Goal: Task Accomplishment & Management: Use online tool/utility

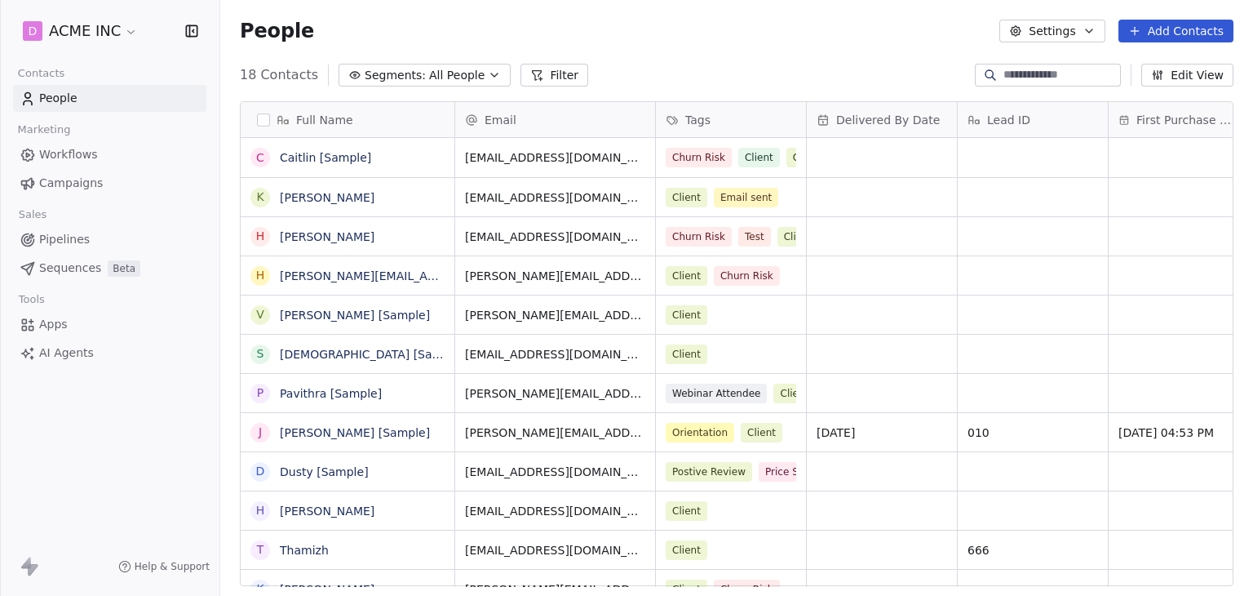
scroll to position [511, 1020]
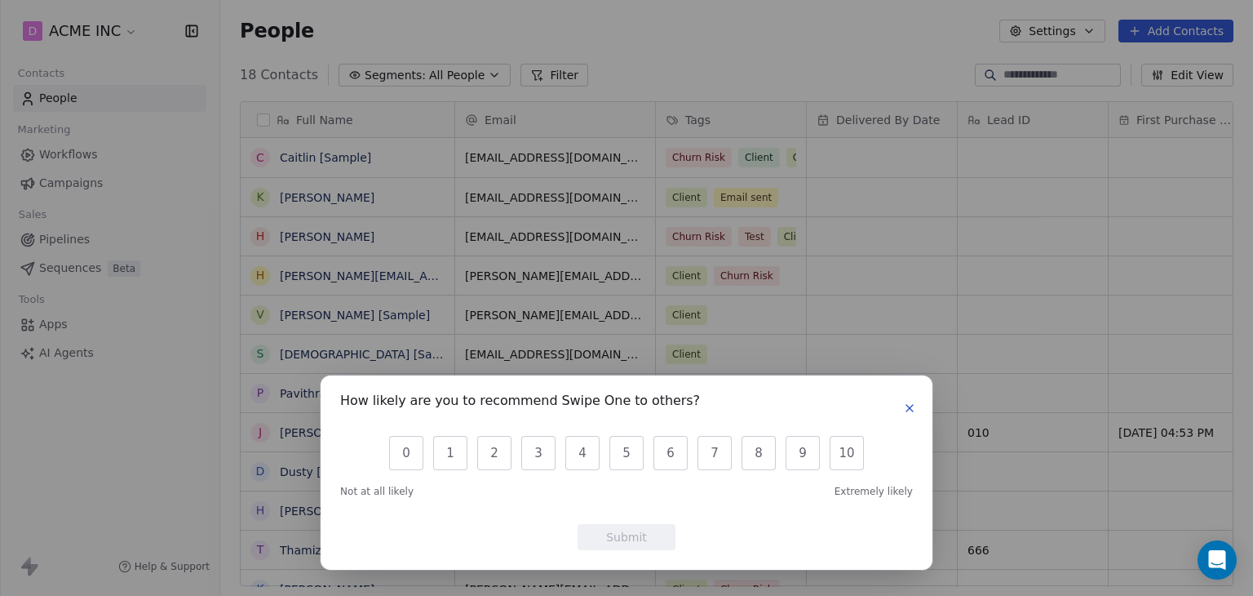
click at [915, 407] on icon "button" at bounding box center [909, 407] width 13 height 13
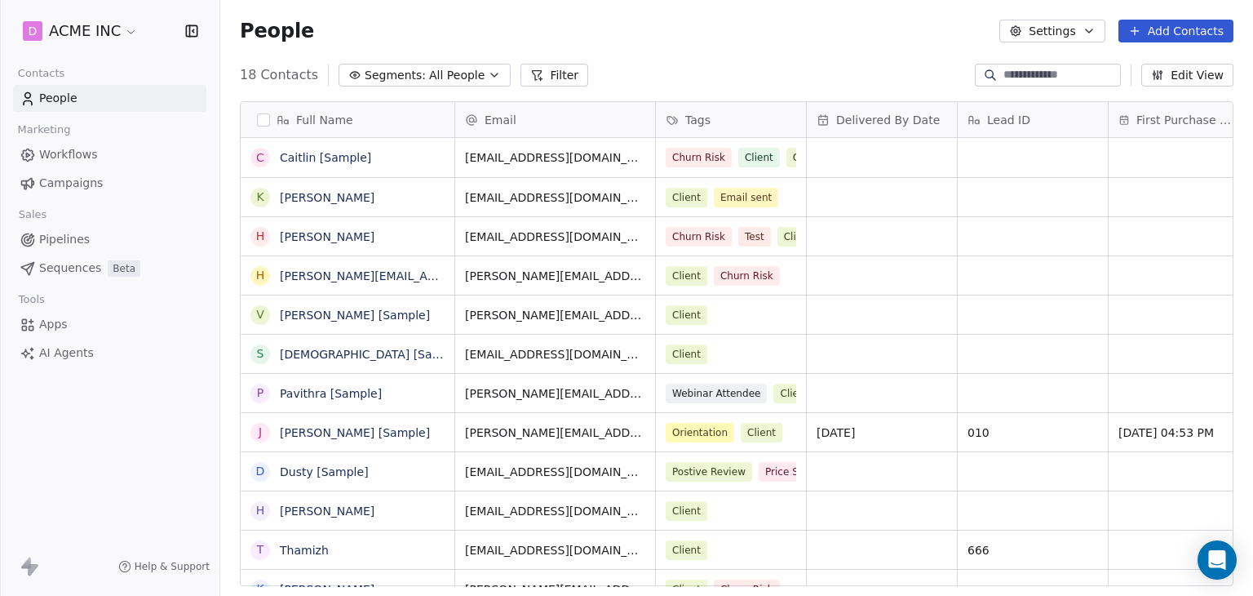
click at [79, 148] on span "Workflows" at bounding box center [68, 154] width 59 height 17
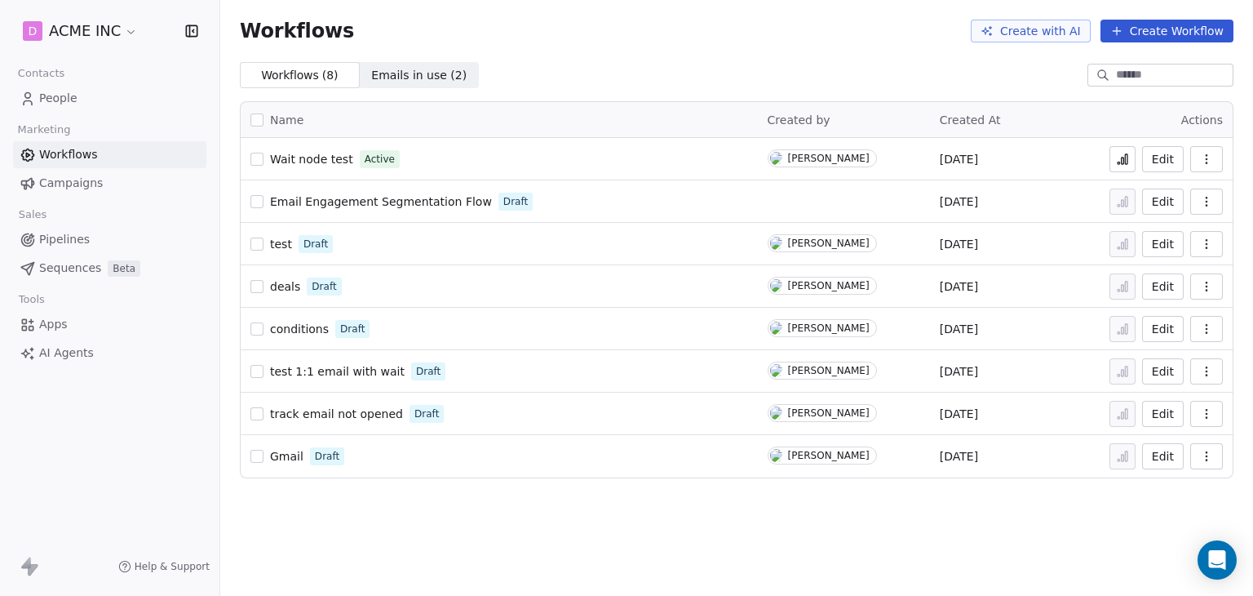
click at [76, 262] on span "Sequences" at bounding box center [70, 267] width 62 height 17
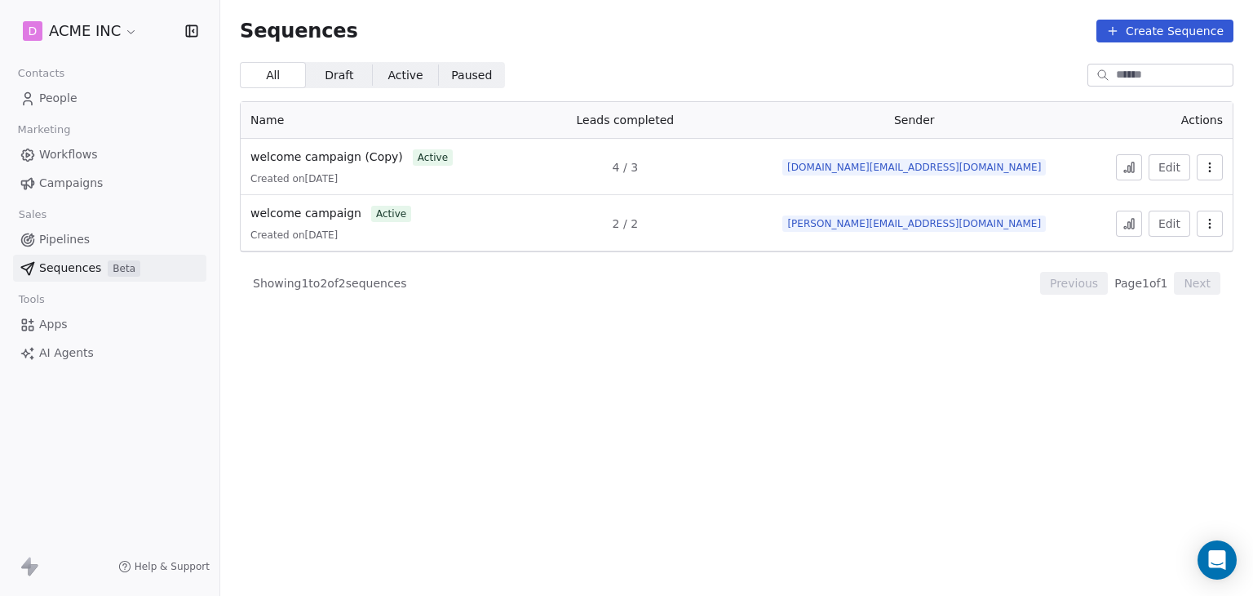
click at [1187, 36] on button "Create Sequence" at bounding box center [1164, 31] width 137 height 23
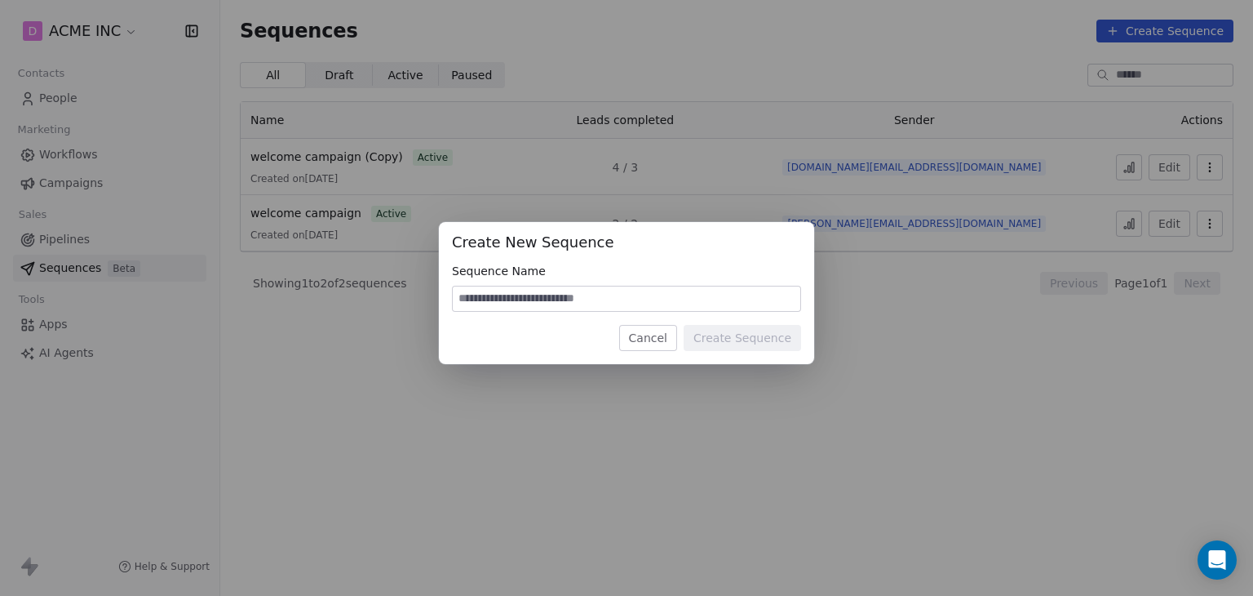
click at [531, 300] on input at bounding box center [627, 298] width 348 height 24
type input "**********"
click at [773, 340] on button "Create Sequence" at bounding box center [742, 338] width 117 height 26
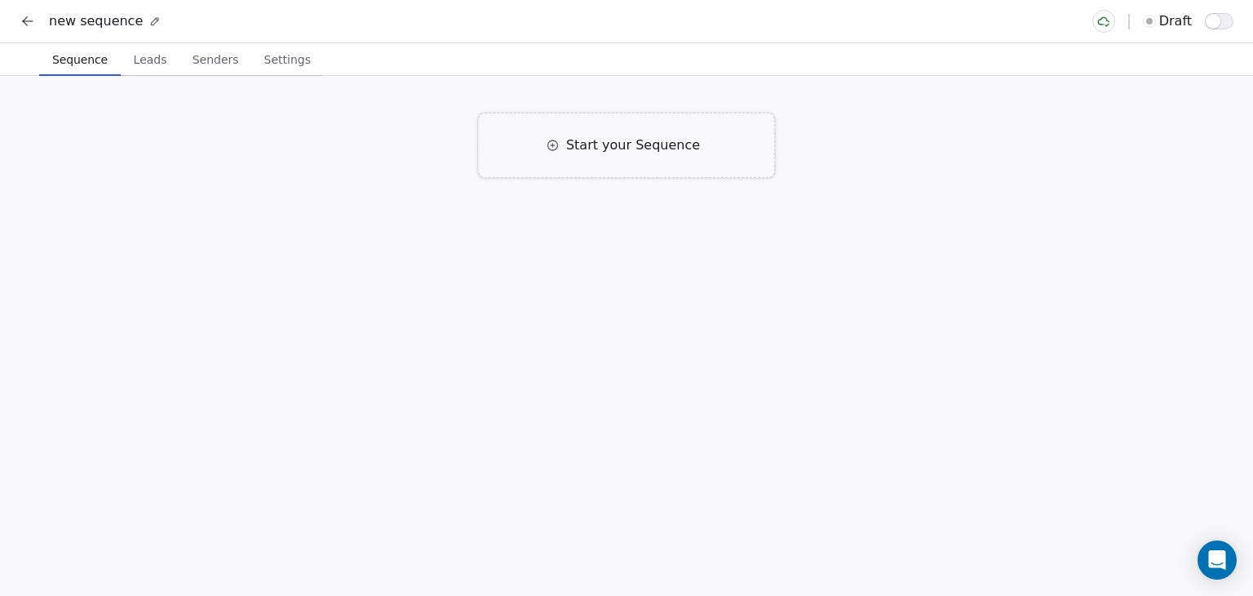
click at [623, 154] on span "Start your Sequence" at bounding box center [633, 145] width 134 height 20
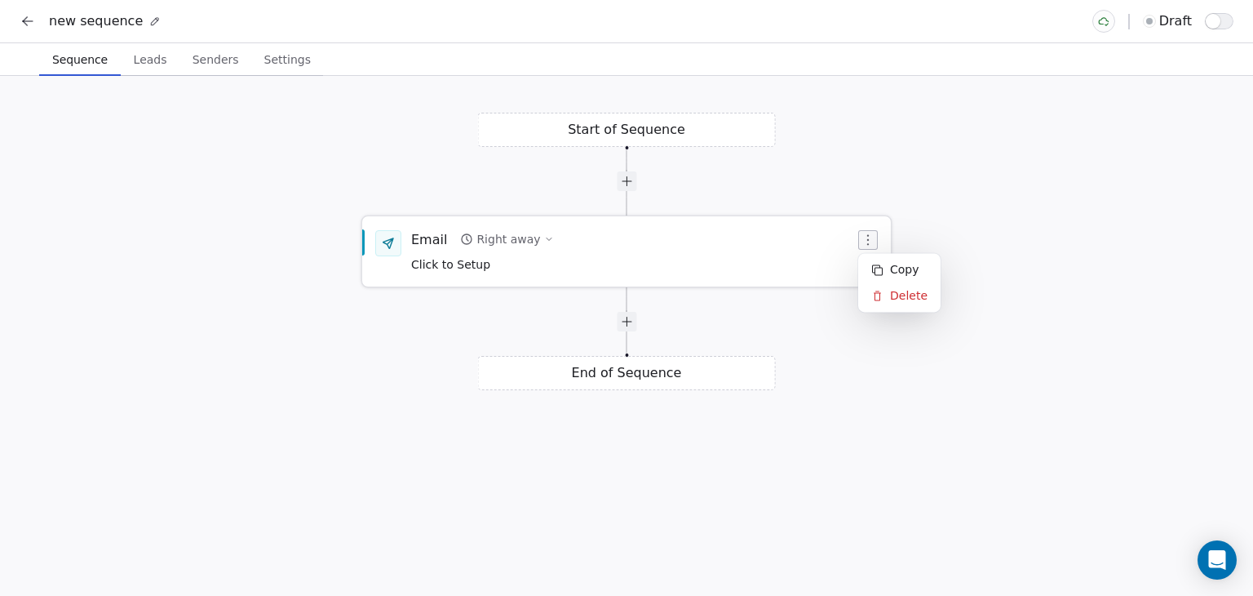
click at [868, 239] on icon "button" at bounding box center [868, 239] width 2 height 11
click at [642, 241] on div "Email Right away Click to Setup" at bounding box center [633, 251] width 444 height 42
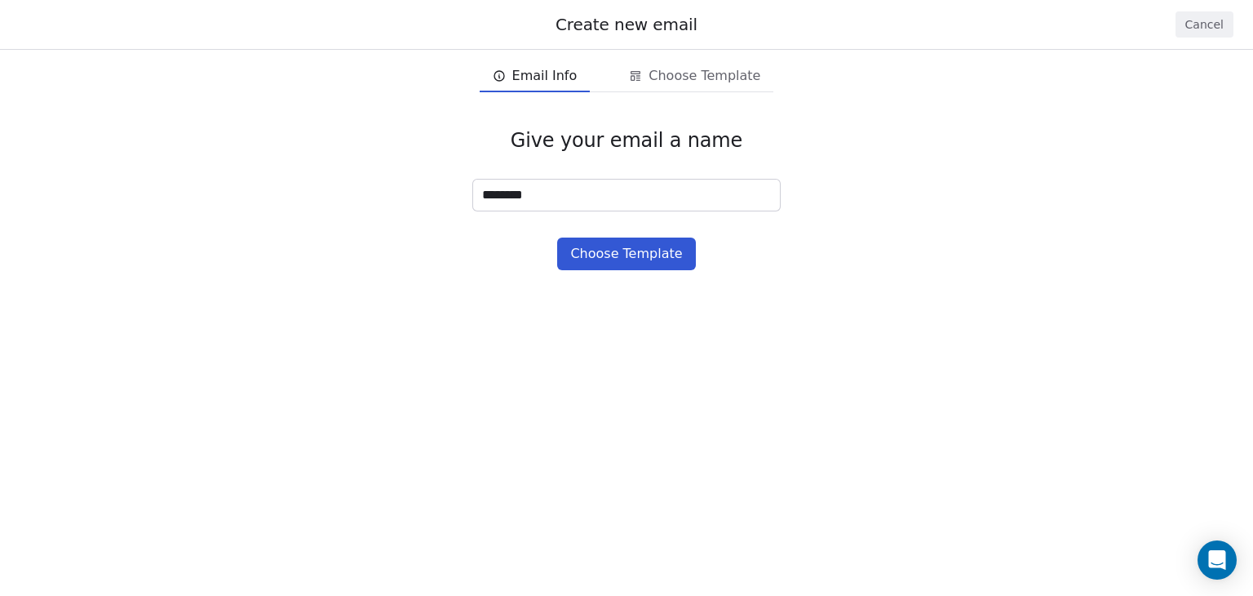
type input "********"
click at [1215, 25] on button "Cancel" at bounding box center [1205, 24] width 58 height 26
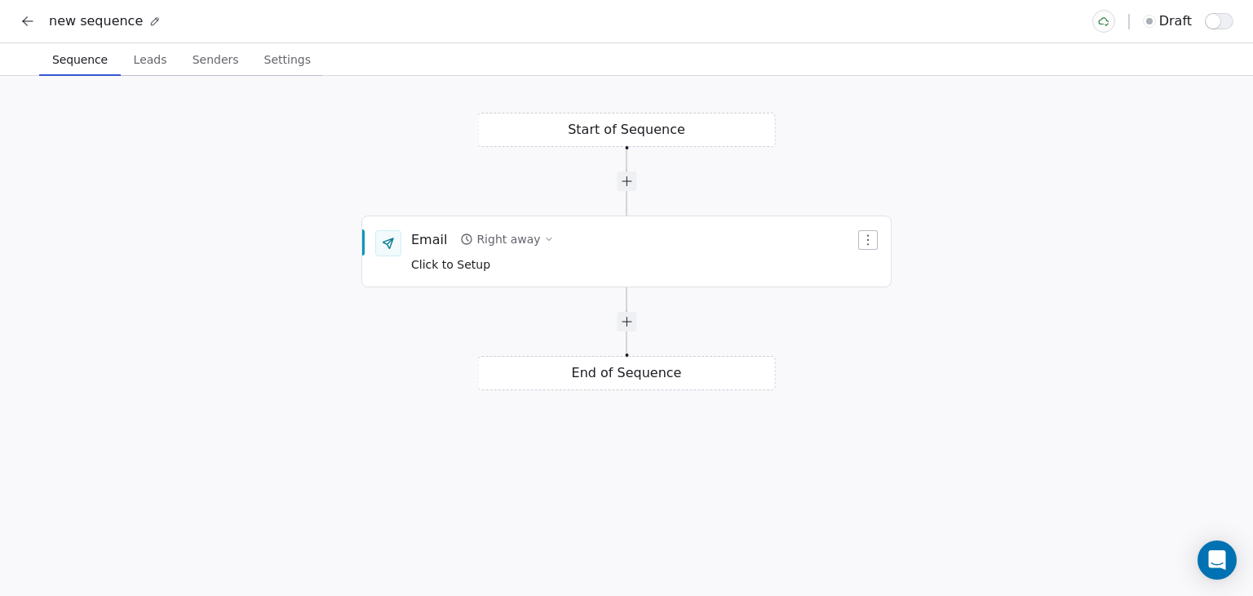
click at [351, 399] on div "Start of Sequence Email Right away Click to Setup End of Sequence" at bounding box center [626, 336] width 1253 height 520
click at [150, 203] on div "Start of Sequence Email Right away Click to Setup End of Sequence" at bounding box center [626, 336] width 1253 height 520
